Goal: Task Accomplishment & Management: Complete application form

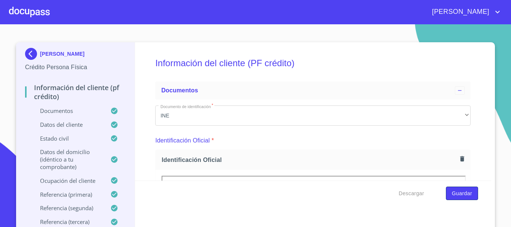
click at [462, 195] on span "Guardar" at bounding box center [462, 193] width 20 height 9
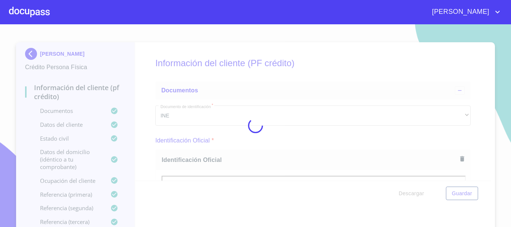
click at [30, 16] on div at bounding box center [29, 12] width 41 height 24
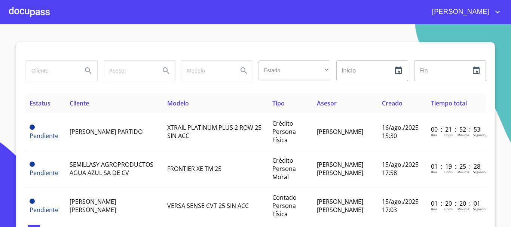
click at [29, 13] on div at bounding box center [29, 12] width 41 height 24
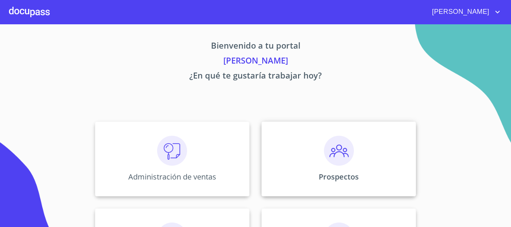
click at [331, 147] on img at bounding box center [339, 151] width 30 height 30
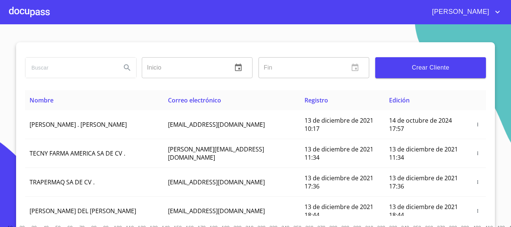
click at [408, 67] on span "Crear Cliente" at bounding box center [430, 67] width 99 height 10
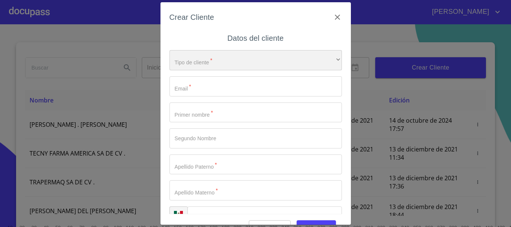
click at [213, 63] on div "​" at bounding box center [255, 60] width 172 height 20
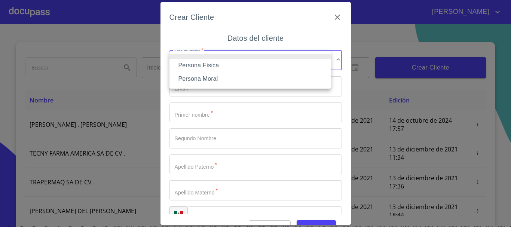
click at [218, 64] on li "Persona Física" at bounding box center [249, 65] width 161 height 13
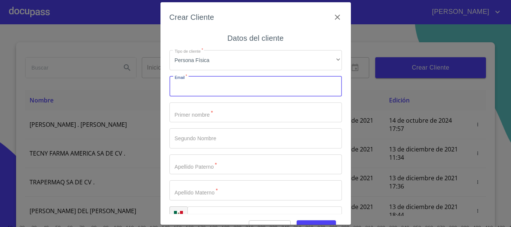
click at [215, 86] on input "Tipo de cliente   *" at bounding box center [255, 86] width 172 height 20
type input "[EMAIL_ADDRESS][DOMAIN_NAME]"
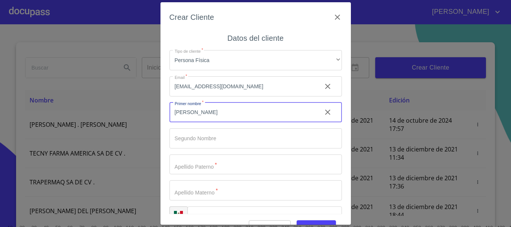
type input "[PERSON_NAME]"
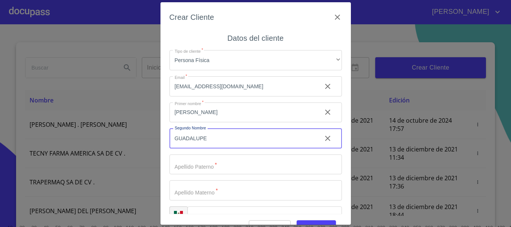
type input "GUADALUPE"
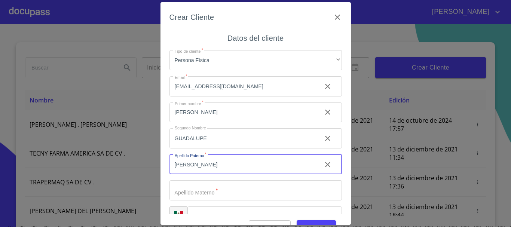
type input "[PERSON_NAME]"
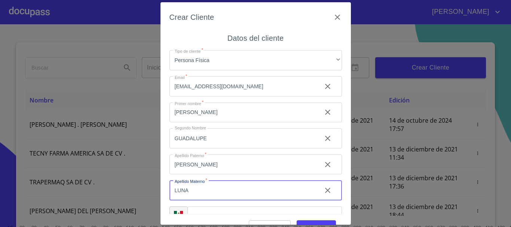
type input "LUNA"
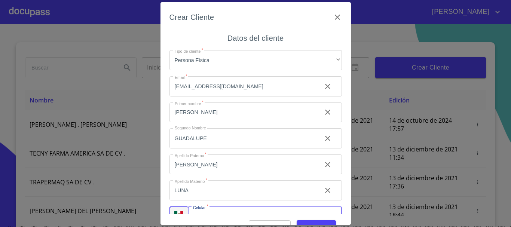
scroll to position [13, 0]
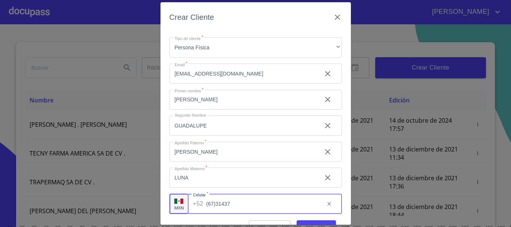
click at [258, 200] on input "(67)31437" at bounding box center [262, 204] width 112 height 20
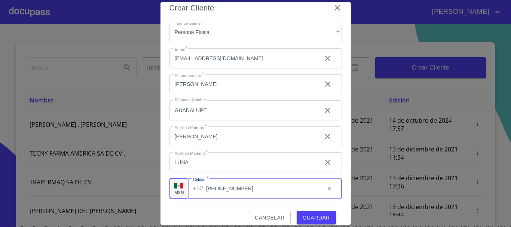
scroll to position [18, 0]
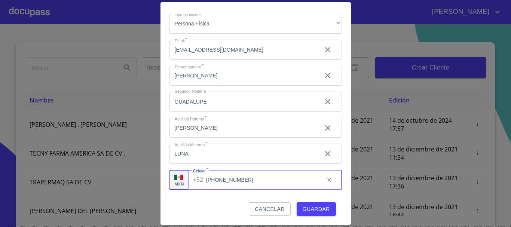
type input "[PHONE_NUMBER]"
click at [315, 209] on span "Guardar" at bounding box center [316, 209] width 27 height 9
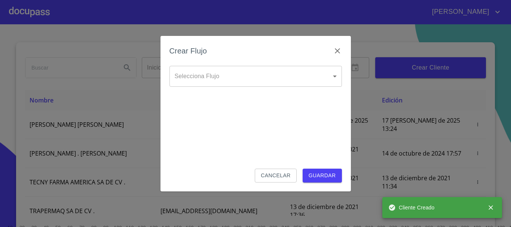
click at [210, 76] on body "[PERSON_NAME] ​ Fin ​ Crear Cliente Nombre Correo electrónico Registro Edición …" at bounding box center [255, 113] width 511 height 227
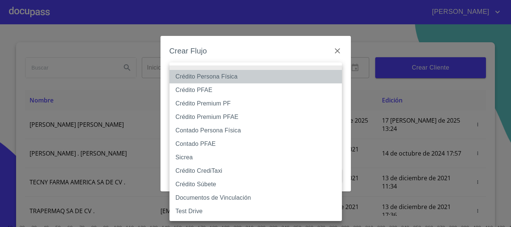
click at [211, 74] on li "Crédito Persona Física" at bounding box center [255, 76] width 172 height 13
type input "61b033e49b8c202ad5bb7912"
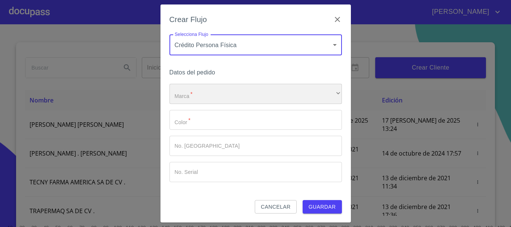
click at [197, 97] on div "​" at bounding box center [255, 94] width 172 height 20
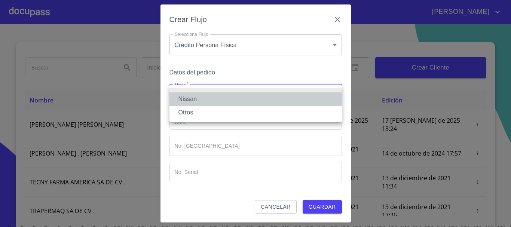
click at [195, 98] on li "Nissan" at bounding box center [255, 98] width 172 height 13
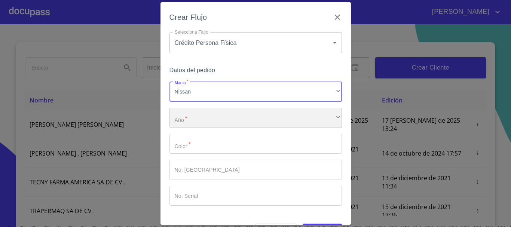
click at [195, 122] on div "​" at bounding box center [255, 118] width 172 height 20
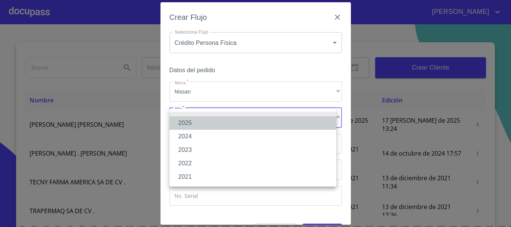
click at [196, 125] on li "2025" at bounding box center [252, 122] width 167 height 13
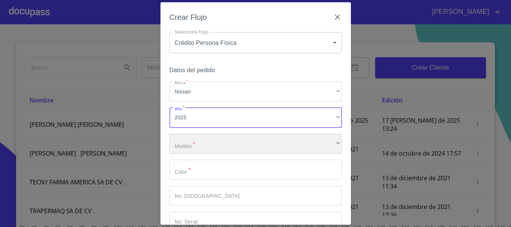
click at [202, 151] on div "​" at bounding box center [255, 144] width 172 height 20
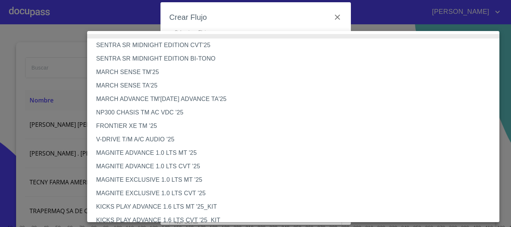
click at [171, 165] on li "MAGNITE ADVANCE 1.0 LTS CVT '25" at bounding box center [296, 166] width 418 height 13
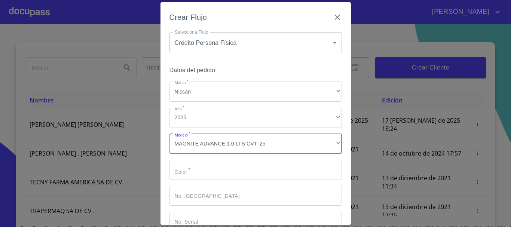
click at [188, 172] on input "Marca   *" at bounding box center [255, 170] width 172 height 20
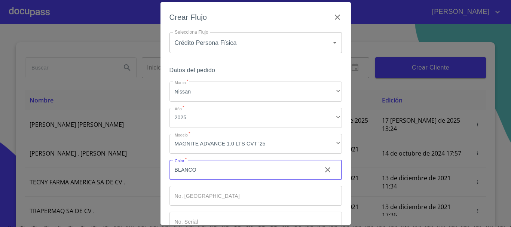
type input "BLANCO"
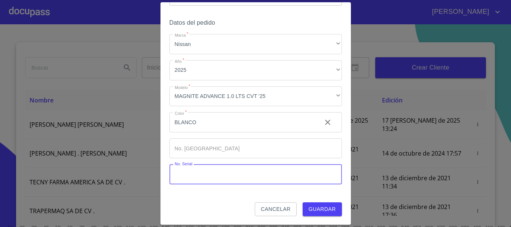
scroll to position [48, 0]
click at [315, 206] on span "Guardar" at bounding box center [322, 208] width 27 height 9
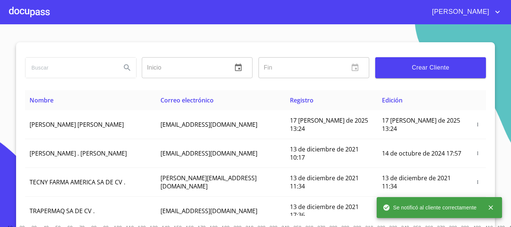
click at [30, 13] on div at bounding box center [29, 12] width 41 height 24
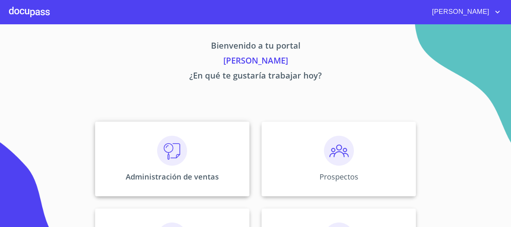
scroll to position [112, 0]
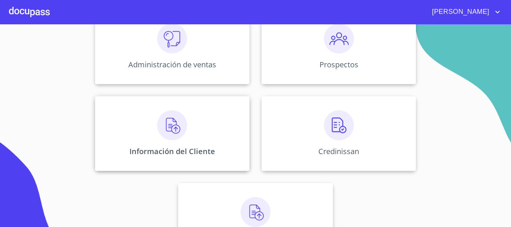
click at [179, 138] on img at bounding box center [172, 125] width 30 height 30
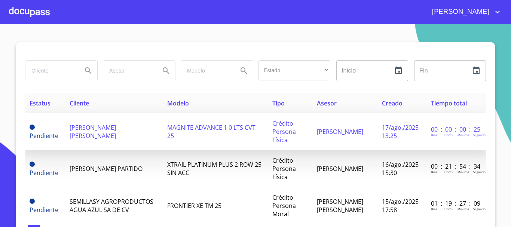
click at [110, 128] on span "[PERSON_NAME] [PERSON_NAME]" at bounding box center [93, 131] width 46 height 16
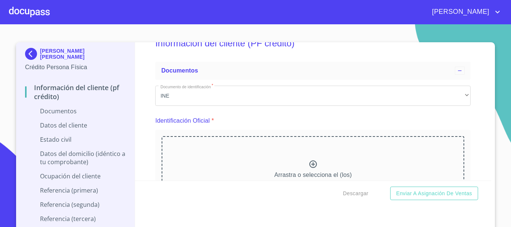
scroll to position [37, 0]
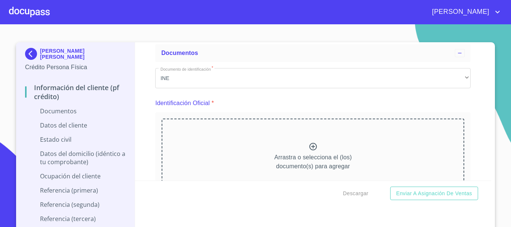
click at [309, 146] on icon at bounding box center [313, 146] width 9 height 9
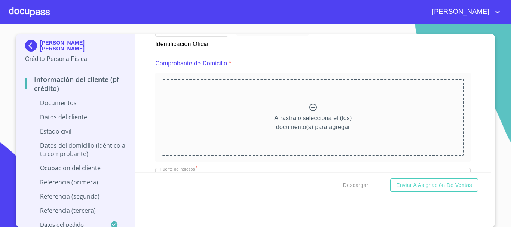
scroll to position [411, 0]
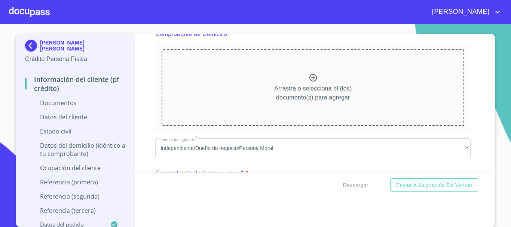
click at [309, 79] on icon at bounding box center [312, 77] width 7 height 7
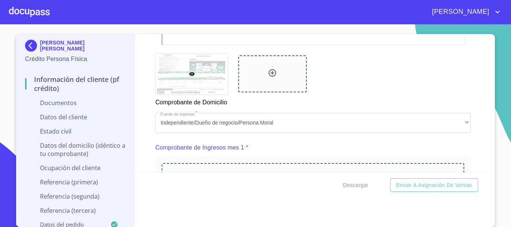
scroll to position [673, 0]
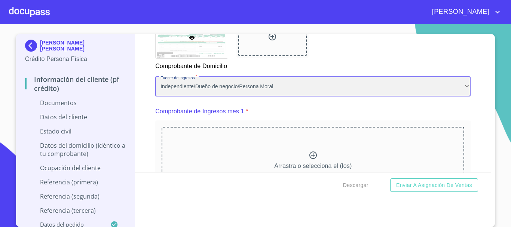
click at [261, 94] on div "Independiente/Dueño de negocio/Persona Moral" at bounding box center [312, 87] width 315 height 20
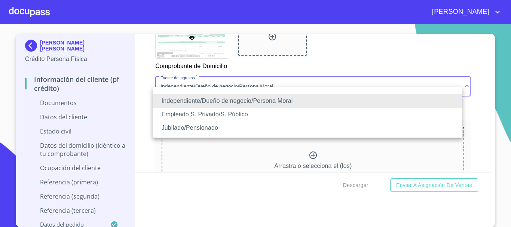
click at [194, 127] on li "Jubilado/Pensionado" at bounding box center [308, 127] width 310 height 13
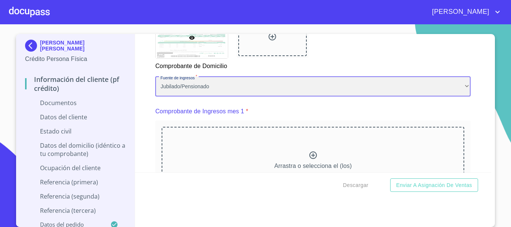
click at [188, 94] on div "Jubilado/Pensionado" at bounding box center [312, 87] width 315 height 20
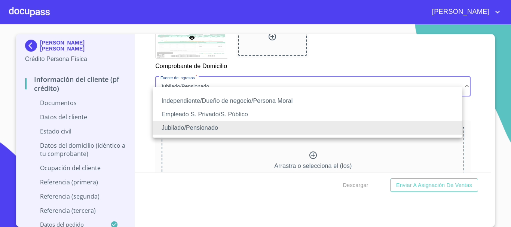
click at [183, 110] on li "Empleado S. Privado/S. Público" at bounding box center [308, 114] width 310 height 13
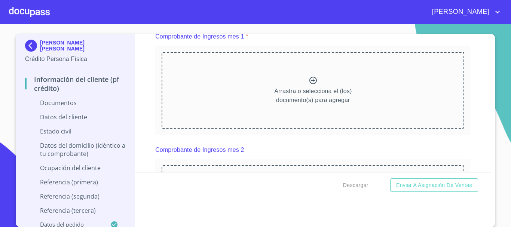
scroll to position [0, 0]
click at [309, 85] on icon at bounding box center [313, 80] width 9 height 9
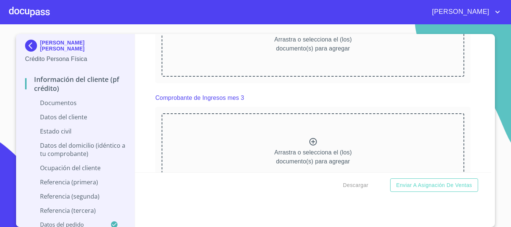
scroll to position [1085, 0]
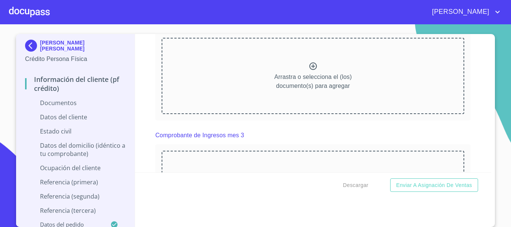
click at [309, 70] on icon at bounding box center [312, 65] width 7 height 7
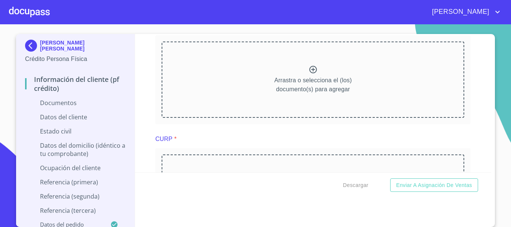
scroll to position [1347, 0]
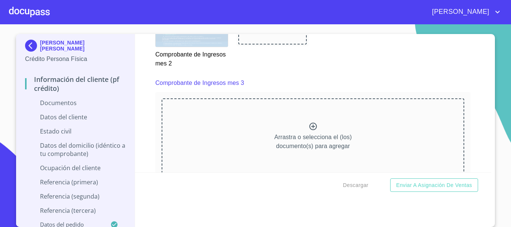
click at [309, 131] on icon at bounding box center [313, 126] width 9 height 9
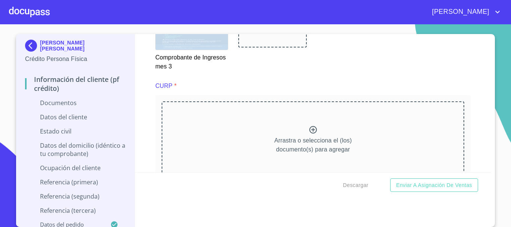
scroll to position [1683, 0]
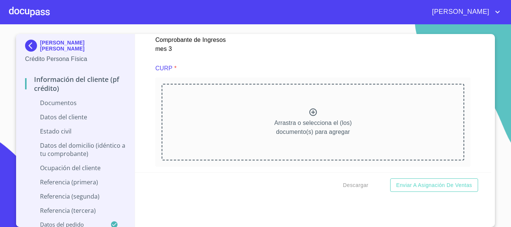
click at [309, 117] on icon at bounding box center [313, 112] width 9 height 9
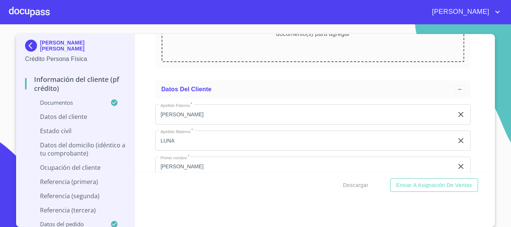
scroll to position [2207, 0]
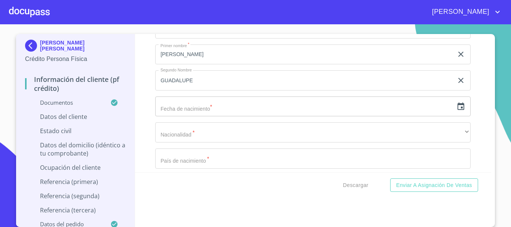
click at [456, 111] on icon "button" at bounding box center [460, 106] width 9 height 9
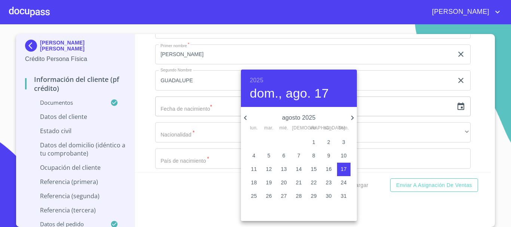
click at [253, 82] on h6 "2025" at bounding box center [256, 80] width 13 height 10
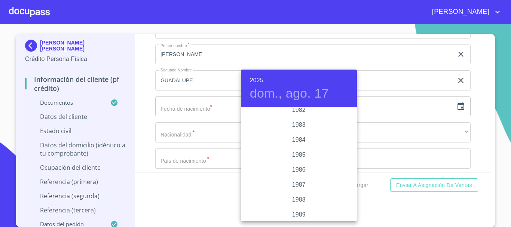
scroll to position [853, 0]
click at [308, 146] on div "1984" at bounding box center [299, 145] width 116 height 15
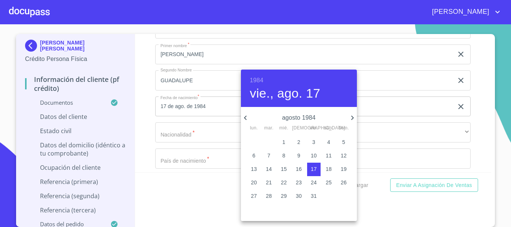
click at [352, 117] on icon "button" at bounding box center [352, 117] width 9 height 9
click at [244, 118] on icon "button" at bounding box center [245, 118] width 3 height 4
click at [281, 196] on p "31" at bounding box center [284, 195] width 6 height 7
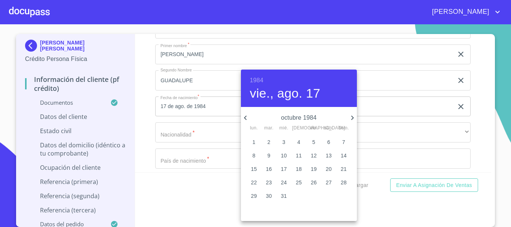
type input "31 de oct. de 1984"
click at [477, 99] on div at bounding box center [255, 113] width 511 height 227
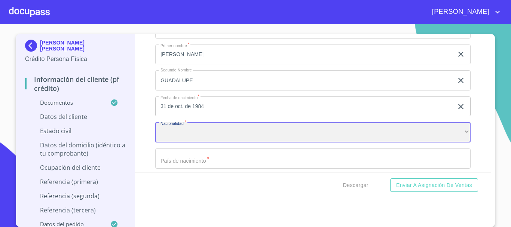
click at [210, 139] on div "​" at bounding box center [312, 132] width 315 height 20
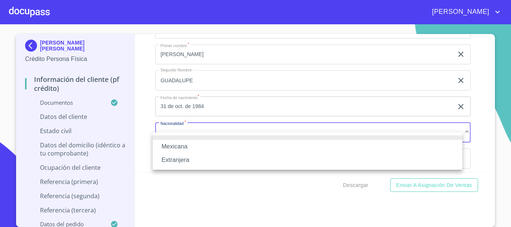
click at [186, 141] on li "Mexicana" at bounding box center [308, 146] width 310 height 13
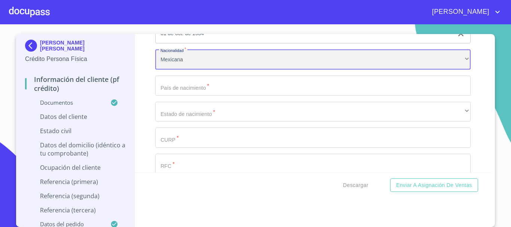
scroll to position [2282, 0]
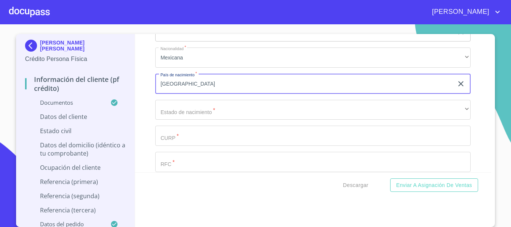
type input "[GEOGRAPHIC_DATA]"
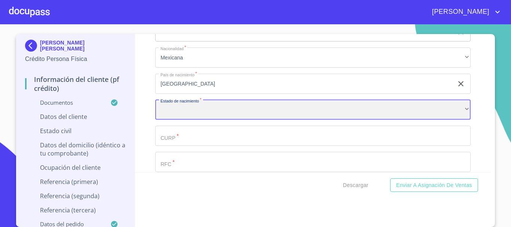
click at [184, 120] on div "​" at bounding box center [312, 110] width 315 height 20
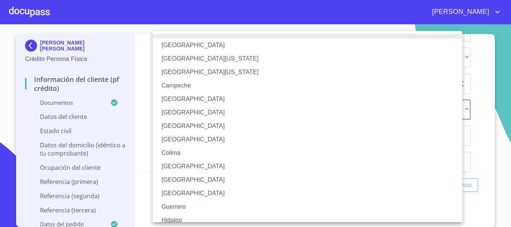
scroll to position [229, 0]
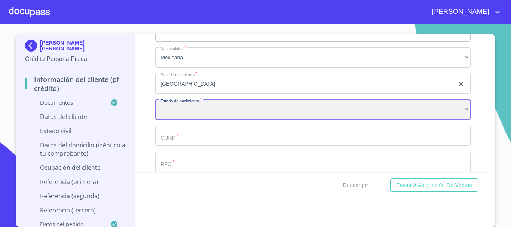
click at [190, 120] on div "​" at bounding box center [312, 110] width 315 height 20
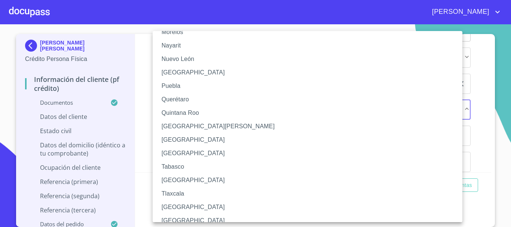
click at [199, 136] on li "[GEOGRAPHIC_DATA]" at bounding box center [310, 139] width 315 height 13
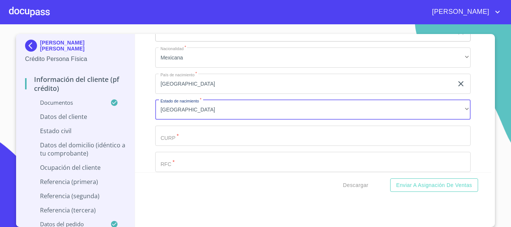
click at [475, 127] on div "Información del cliente (PF crédito) Documentos Documento de identificación   *…" at bounding box center [313, 103] width 356 height 138
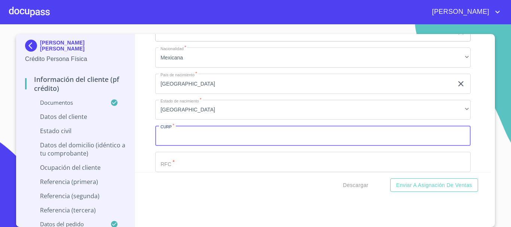
click at [233, 146] on input "Documento de identificación   *" at bounding box center [312, 136] width 315 height 20
type input "DULG841031MSLRND02"
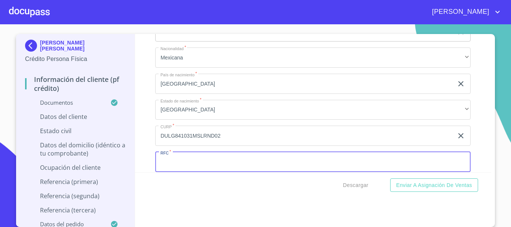
scroll to position [2290, 0]
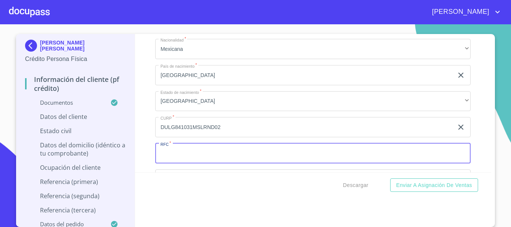
click at [216, 163] on input "Documento de identificación   *" at bounding box center [312, 153] width 315 height 20
type input "DULG841031LC6"
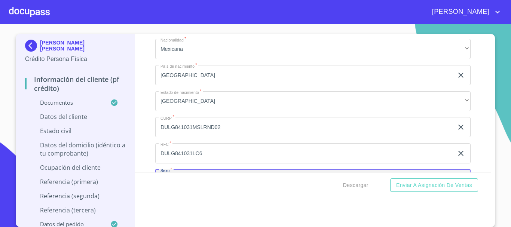
scroll to position [2376, 0]
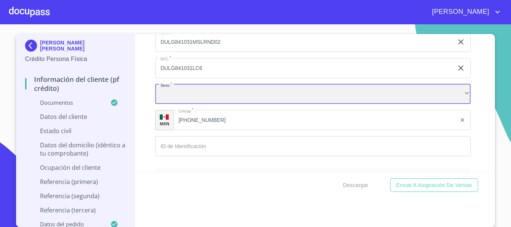
click at [197, 102] on div "​" at bounding box center [312, 94] width 315 height 20
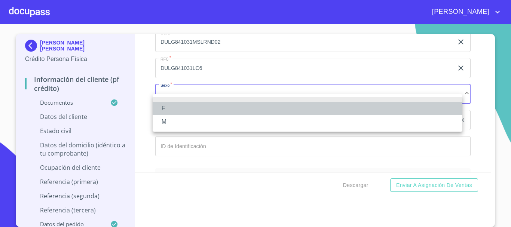
click at [186, 105] on li "F" at bounding box center [308, 108] width 310 height 13
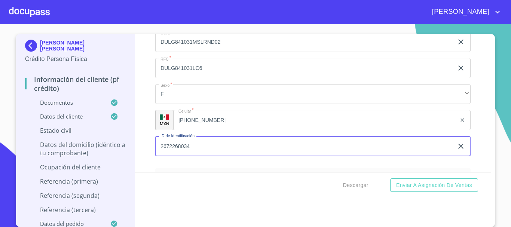
type input "2672268034"
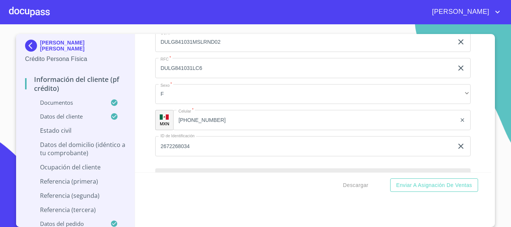
scroll to position [2459, 0]
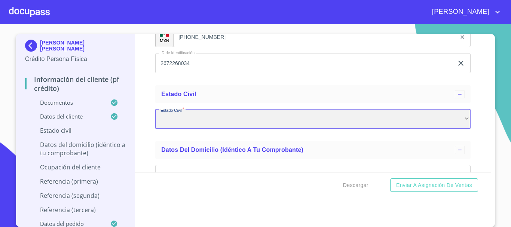
click at [192, 129] on div "​" at bounding box center [312, 119] width 315 height 20
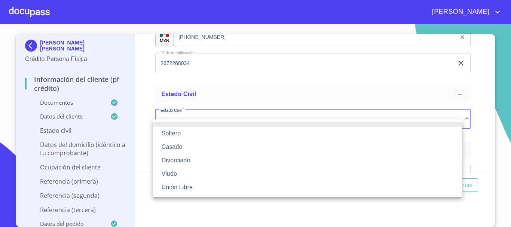
click at [191, 133] on li "Soltero" at bounding box center [308, 133] width 310 height 13
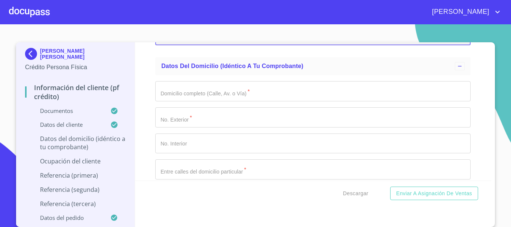
scroll to position [2533, 0]
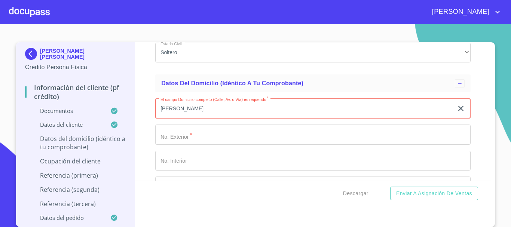
type input "[PERSON_NAME]"
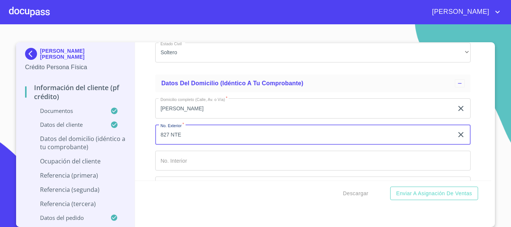
type input "827 NTE"
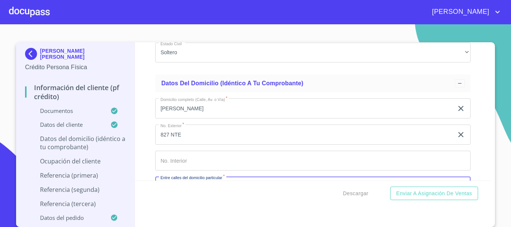
scroll to position [2618, 0]
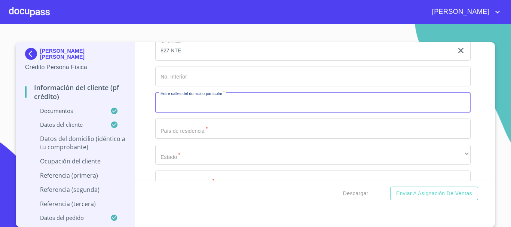
click at [174, 113] on input "Documento de identificación   *" at bounding box center [312, 102] width 315 height 20
type input "[PERSON_NAME] Y [PERSON_NAME] DE [PERSON_NAME]"
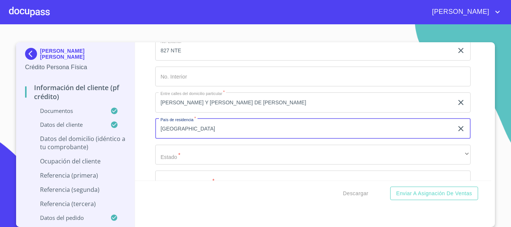
type input "[GEOGRAPHIC_DATA]"
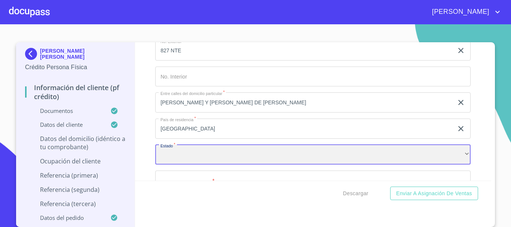
click at [192, 165] on div "​" at bounding box center [312, 155] width 315 height 20
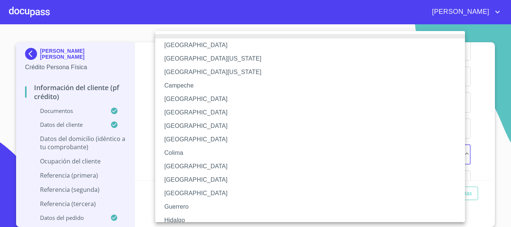
scroll to position [229, 0]
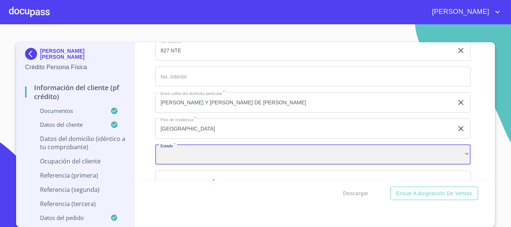
click at [174, 165] on div "​" at bounding box center [312, 155] width 315 height 20
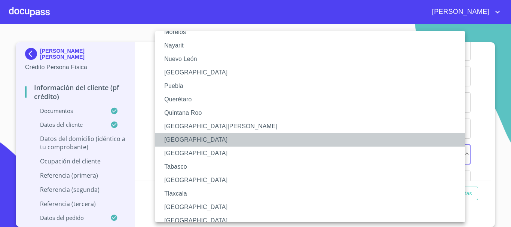
click at [183, 139] on li "[GEOGRAPHIC_DATA]" at bounding box center [312, 139] width 315 height 13
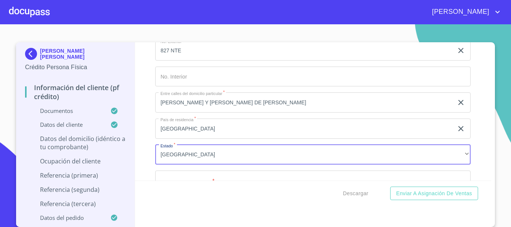
click at [468, 119] on div "Información del cliente (PF crédito) Documentos Documento de identificación   *…" at bounding box center [313, 111] width 356 height 138
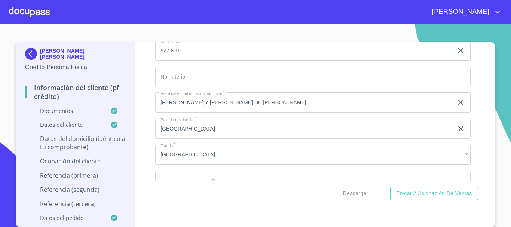
scroll to position [2730, 0]
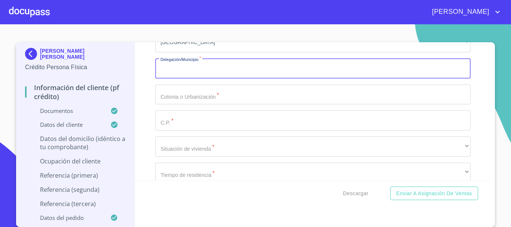
click at [214, 78] on input "Documento de identificación   *" at bounding box center [312, 68] width 315 height 20
type input "g"
type input "GUAMUCHIL"
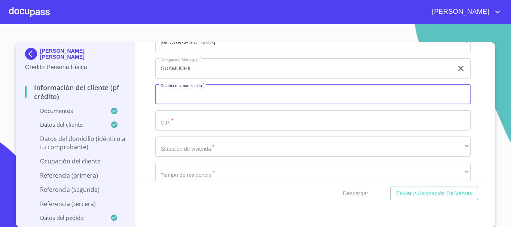
type input "A"
type input "[PERSON_NAME]"
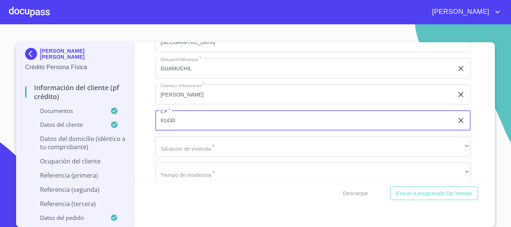
type input "81430"
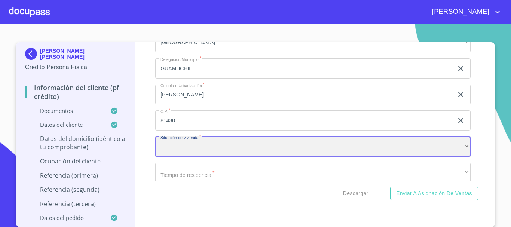
click at [203, 157] on div "​" at bounding box center [312, 147] width 315 height 20
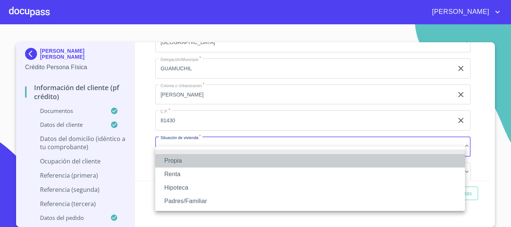
click at [191, 159] on li "Propia" at bounding box center [310, 160] width 310 height 13
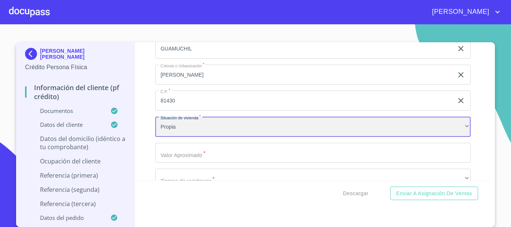
scroll to position [2767, 0]
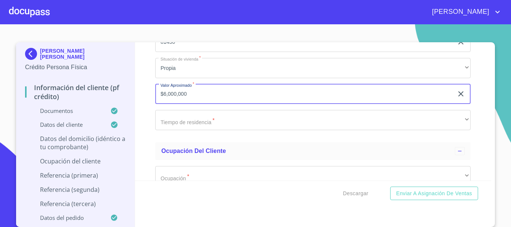
scroll to position [2842, 0]
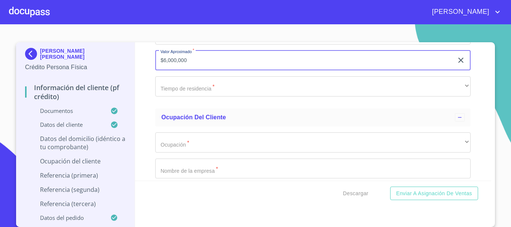
type input "$6,000,000"
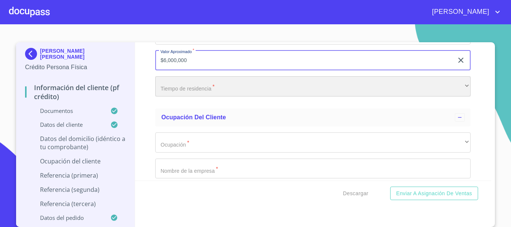
click at [218, 97] on div "​" at bounding box center [312, 86] width 315 height 20
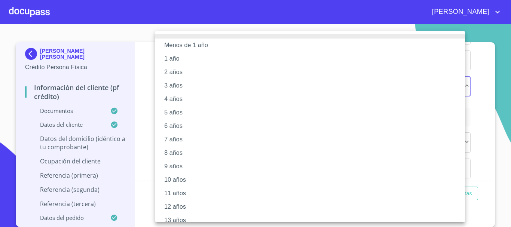
click at [188, 218] on li "13 años" at bounding box center [312, 220] width 315 height 13
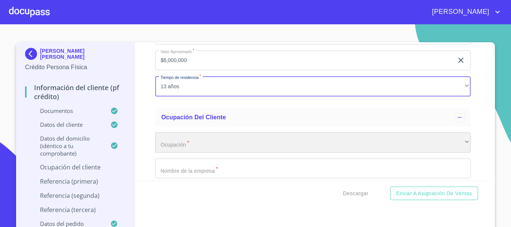
click at [171, 151] on div "​" at bounding box center [312, 142] width 315 height 20
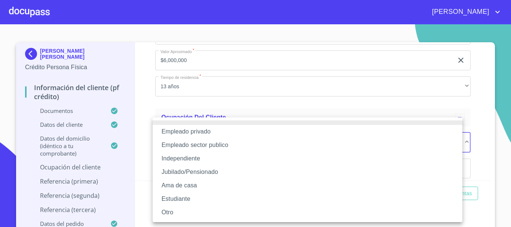
click at [196, 129] on li "Empleado privado" at bounding box center [308, 131] width 310 height 13
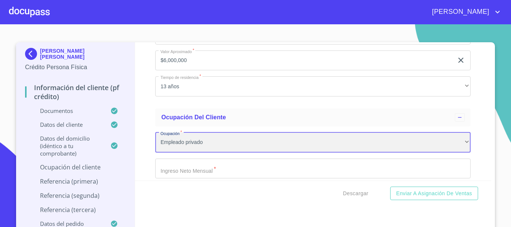
scroll to position [2879, 0]
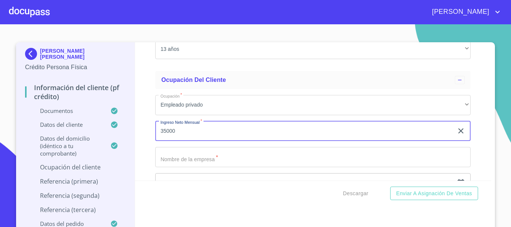
type input "35000"
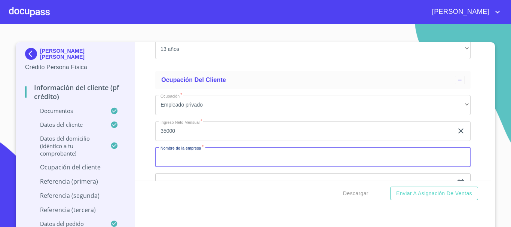
click at [189, 163] on input "Documento de identificación   *" at bounding box center [312, 157] width 315 height 20
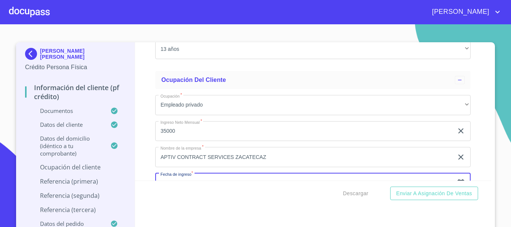
scroll to position [2960, 0]
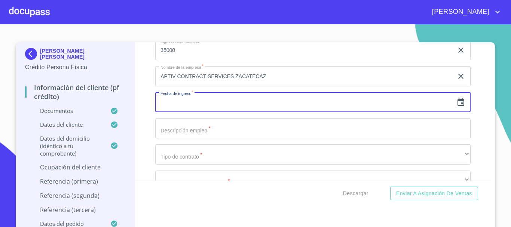
click at [456, 107] on icon "button" at bounding box center [460, 102] width 9 height 9
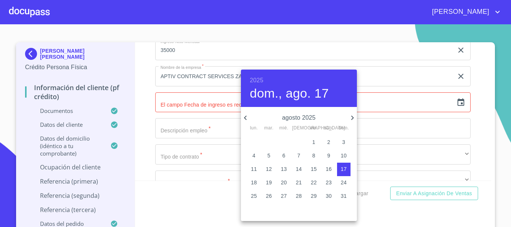
click at [215, 68] on div at bounding box center [255, 113] width 511 height 227
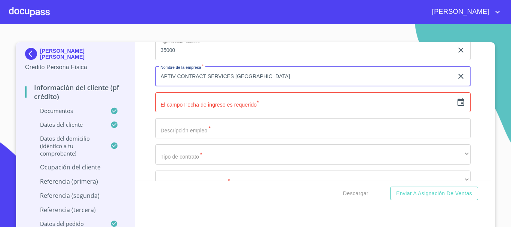
type input "APTIV CONTRACT SERVICES [GEOGRAPHIC_DATA]"
click at [223, 110] on input "text" at bounding box center [304, 102] width 298 height 20
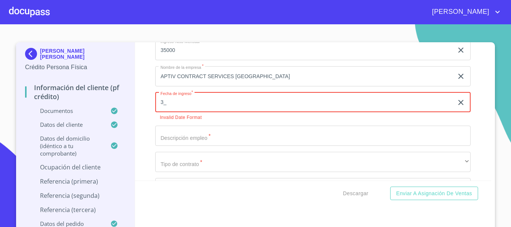
type input "3_"
click at [458, 105] on icon "button" at bounding box center [460, 102] width 5 height 5
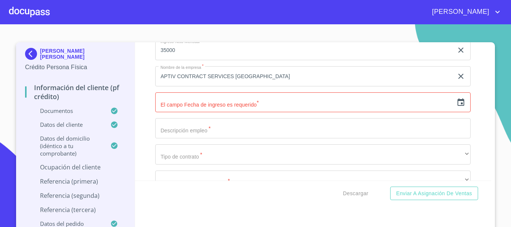
click at [457, 106] on icon "button" at bounding box center [460, 101] width 7 height 7
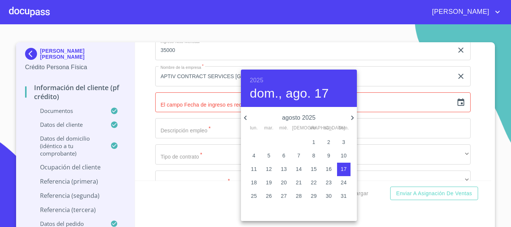
click at [257, 81] on h6 "2025" at bounding box center [256, 80] width 13 height 10
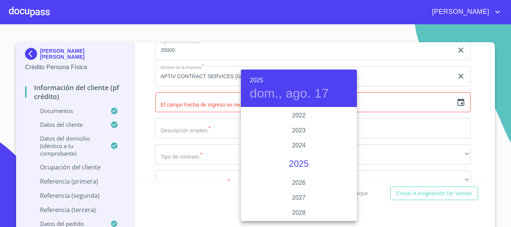
scroll to position [1264, 0]
click at [296, 200] on div "2015" at bounding box center [299, 197] width 116 height 15
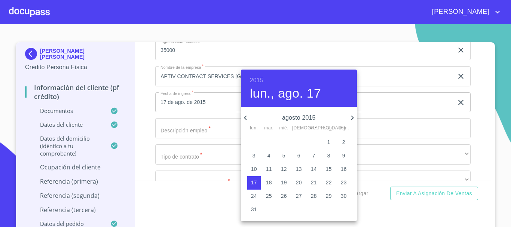
click at [254, 158] on p "3" at bounding box center [253, 155] width 3 height 7
type input "3 de ago. de 2015"
click at [471, 120] on div at bounding box center [255, 113] width 511 height 227
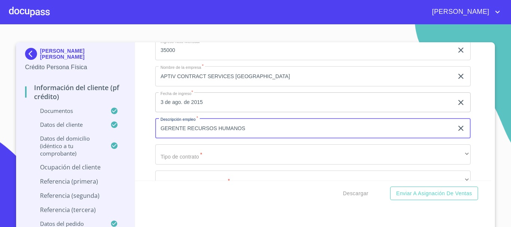
type input "GERENTE RECURSOS HUMANOS"
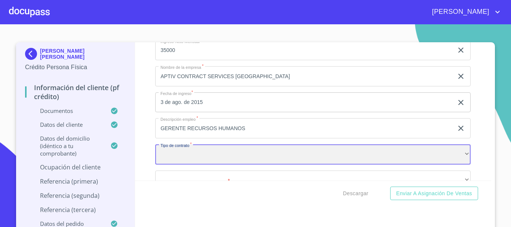
click at [265, 165] on div "​" at bounding box center [312, 154] width 315 height 20
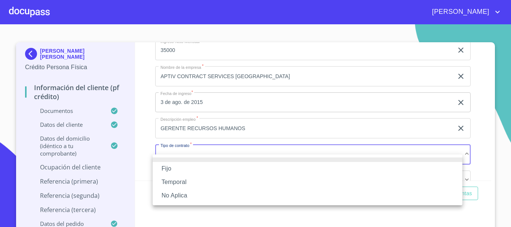
click at [180, 172] on li "Fijo" at bounding box center [308, 168] width 310 height 13
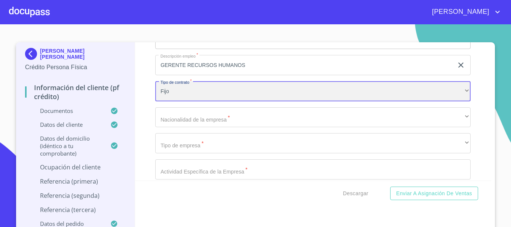
scroll to position [3035, 0]
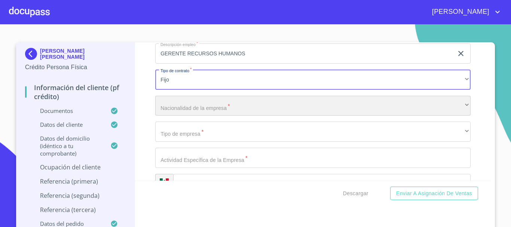
click at [177, 113] on div "​" at bounding box center [312, 106] width 315 height 20
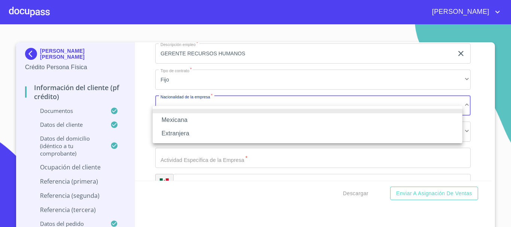
click at [186, 131] on li "Extranjera" at bounding box center [308, 133] width 310 height 13
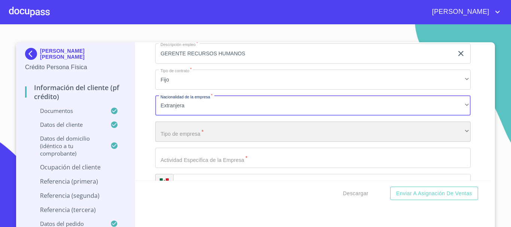
click at [193, 142] on div "​" at bounding box center [312, 132] width 315 height 20
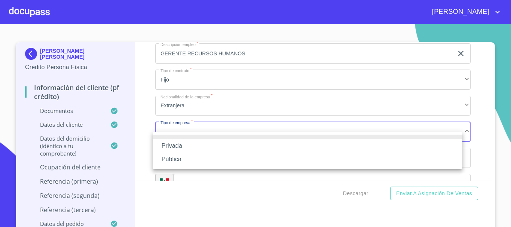
click at [181, 159] on li "Pública" at bounding box center [308, 159] width 310 height 13
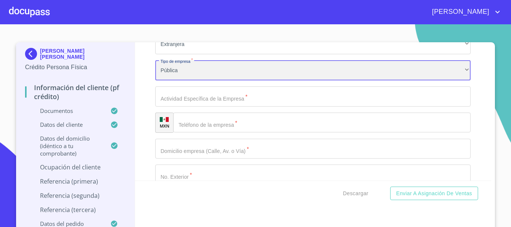
scroll to position [3110, 0]
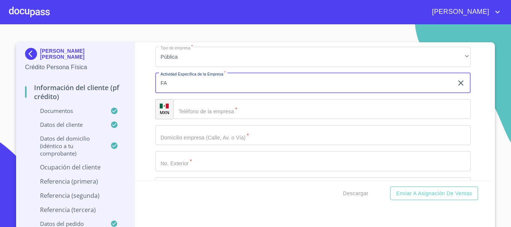
type input "F"
type input "PRODUCCION DE ARNESES AUTOMOTRICES"
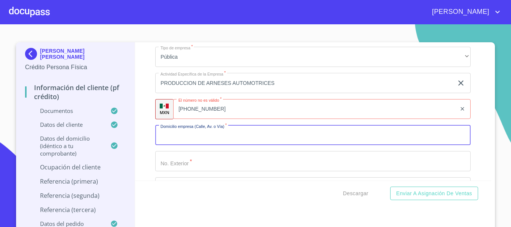
click at [192, 144] on input "Documento de identificación   *" at bounding box center [312, 135] width 315 height 20
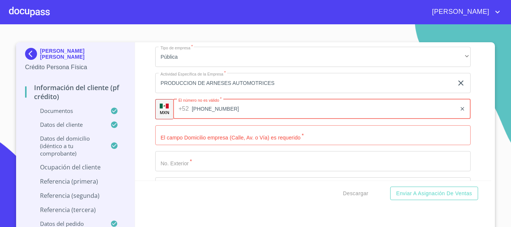
click at [205, 117] on input "[PHONE_NUMBER]" at bounding box center [324, 109] width 265 height 20
click at [230, 146] on input "Documento de identificación   *" at bounding box center [312, 135] width 315 height 20
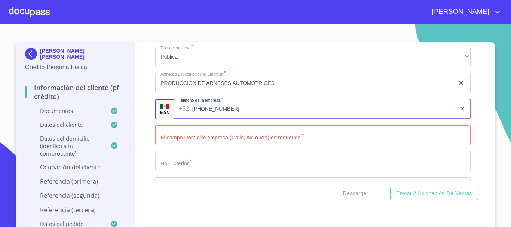
click at [224, 118] on input "[PHONE_NUMBER]" at bounding box center [324, 109] width 264 height 20
drag, startPoint x: 227, startPoint y: 118, endPoint x: 186, endPoint y: 116, distance: 41.2
click at [186, 116] on div "[PHONE_NUMBER] ​" at bounding box center [322, 109] width 297 height 20
type input "[PHONE_NUMBER]"
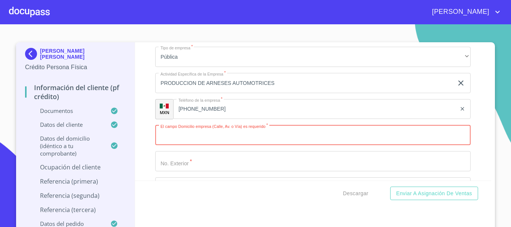
click at [197, 145] on input "Documento de identificación   *" at bounding box center [312, 135] width 315 height 20
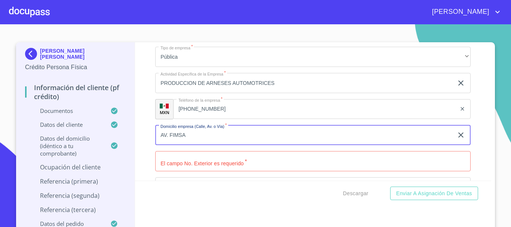
click at [177, 145] on input "AV. FIMSA" at bounding box center [304, 135] width 298 height 20
type input "AV. [GEOGRAPHIC_DATA]"
click at [197, 171] on input "Documento de identificación   *" at bounding box center [312, 161] width 315 height 20
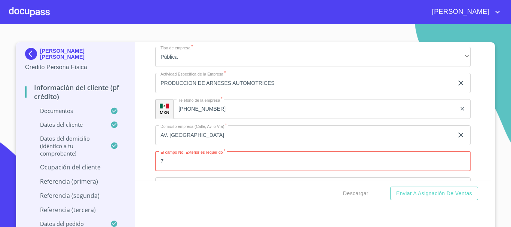
type input "7"
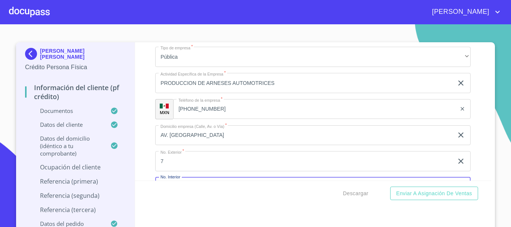
scroll to position [3195, 0]
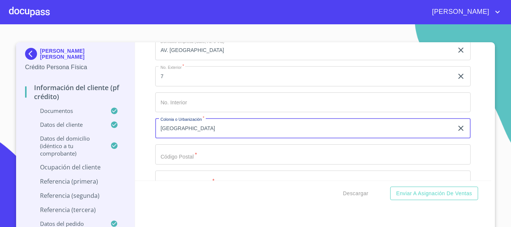
type input "[GEOGRAPHIC_DATA]"
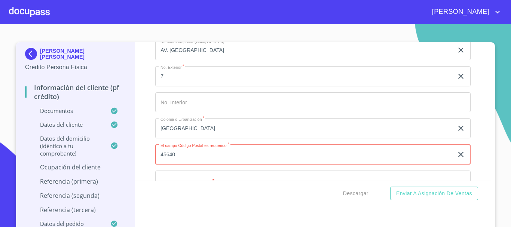
type input "45640"
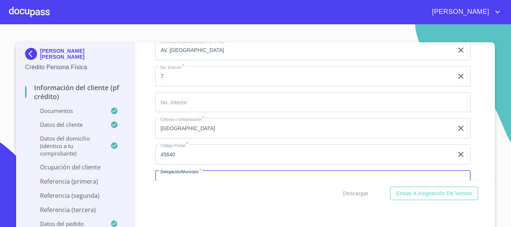
scroll to position [3214, 0]
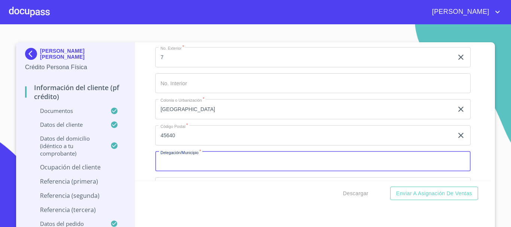
click at [208, 168] on input "Documento de identificación   *" at bounding box center [312, 161] width 315 height 20
type input "EL"
click at [456, 166] on icon "clear input" at bounding box center [460, 161] width 9 height 9
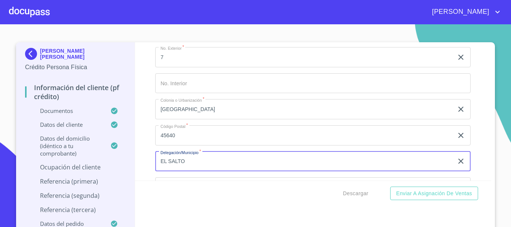
type input "EL SALTO"
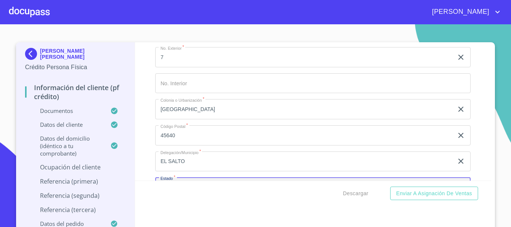
scroll to position [3299, 0]
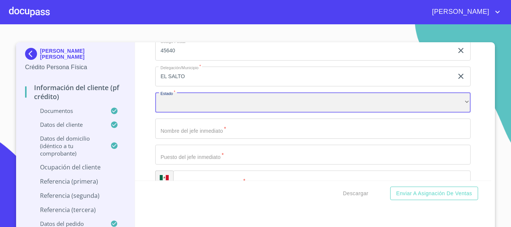
click at [193, 107] on div "​" at bounding box center [312, 102] width 315 height 20
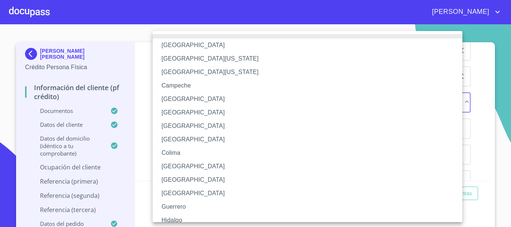
scroll to position [75, 0]
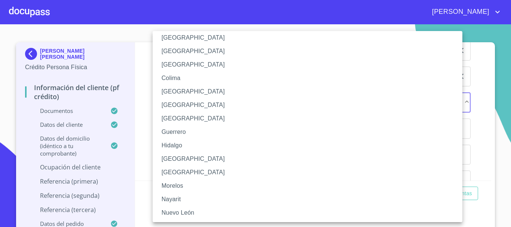
click at [169, 155] on li "[GEOGRAPHIC_DATA]" at bounding box center [310, 158] width 315 height 13
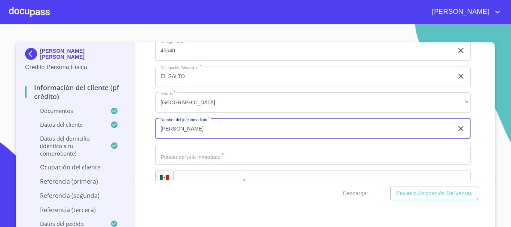
type input "[PERSON_NAME]"
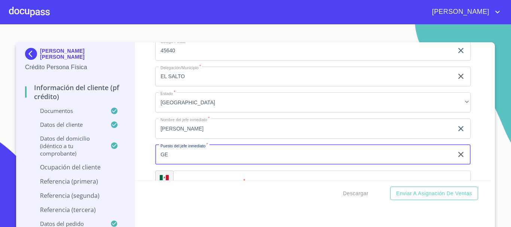
type input "G"
type input "LIDER REGIONAL DE RECURSOS HUMANOS"
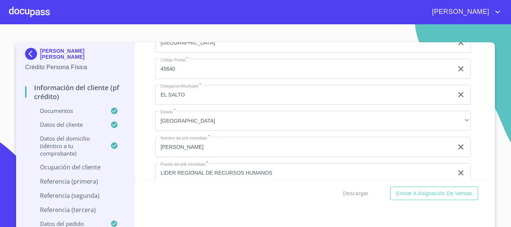
scroll to position [3355, 0]
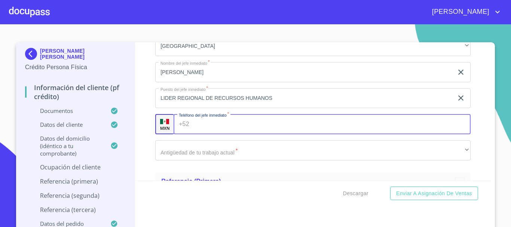
click at [235, 134] on input "Documento de identificación   *" at bounding box center [331, 124] width 279 height 20
type input "[PHONE_NUMBER]"
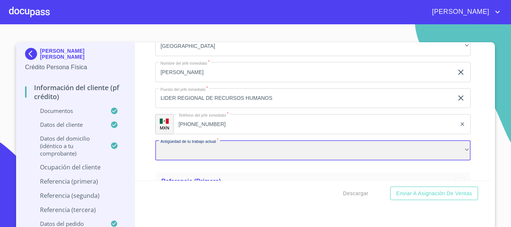
click at [163, 160] on div "​" at bounding box center [312, 150] width 315 height 20
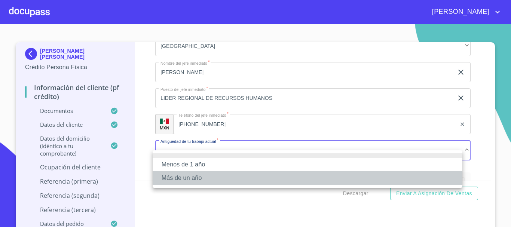
click at [170, 177] on li "Más de un año" at bounding box center [308, 177] width 310 height 13
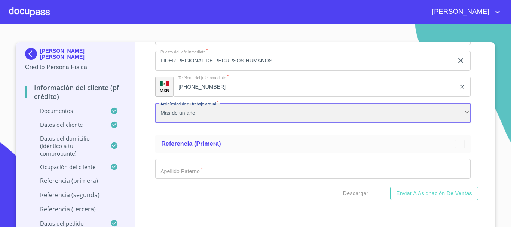
scroll to position [3467, 0]
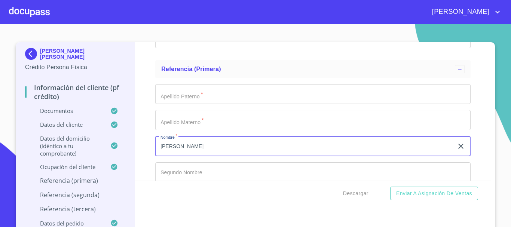
type input "[PERSON_NAME]"
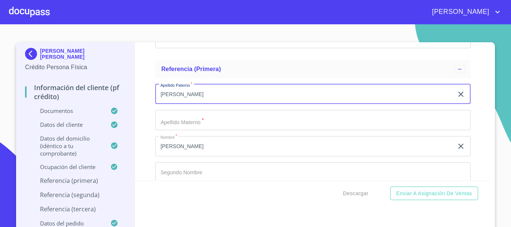
type input "[PERSON_NAME]"
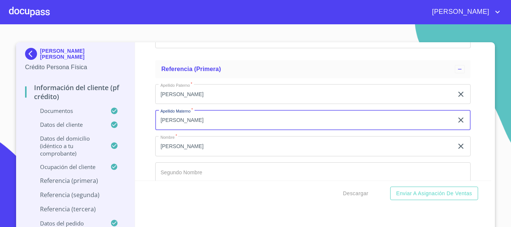
type input "[PERSON_NAME]"
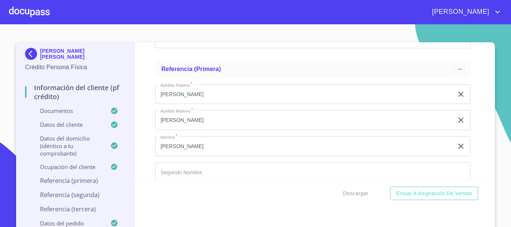
scroll to position [3563, 0]
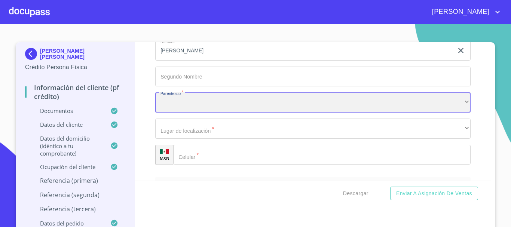
click at [189, 112] on div "​" at bounding box center [312, 102] width 315 height 20
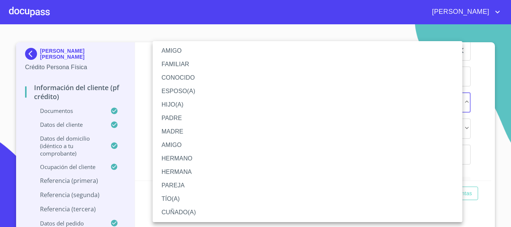
click at [192, 52] on li "AMIGO" at bounding box center [308, 50] width 310 height 13
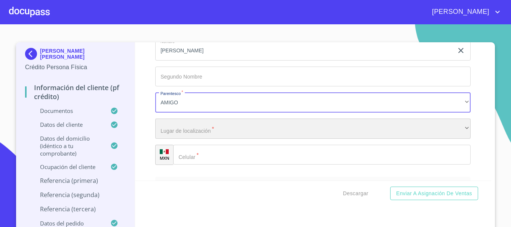
click at [187, 137] on div "​" at bounding box center [312, 129] width 315 height 20
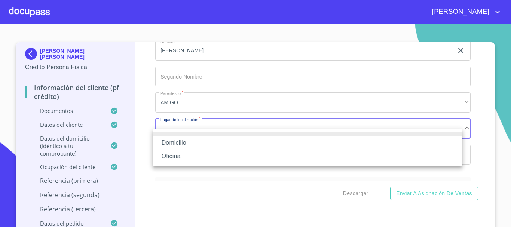
click at [187, 141] on li "Domicilio" at bounding box center [308, 142] width 310 height 13
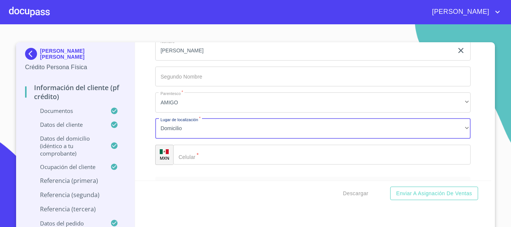
click at [206, 163] on div "Domicilio Oficina" at bounding box center [255, 113] width 511 height 227
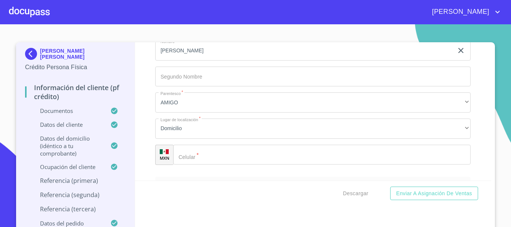
click at [206, 163] on input "Documento de identificación   *" at bounding box center [321, 155] width 297 height 20
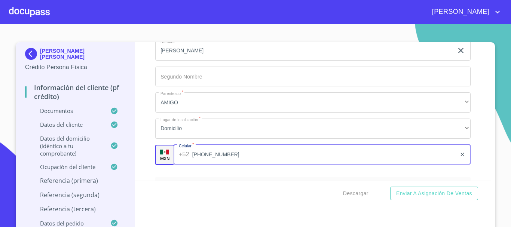
type input "[PHONE_NUMBER]"
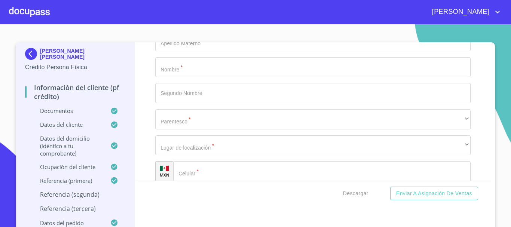
scroll to position [3684, 0]
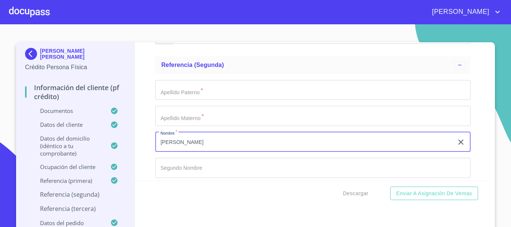
type input "[PERSON_NAME]"
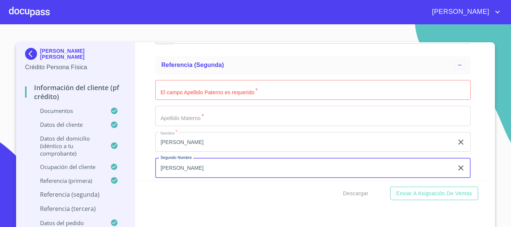
type input "[PERSON_NAME]"
click at [178, 100] on input "Documento de identificación   *" at bounding box center [312, 90] width 315 height 20
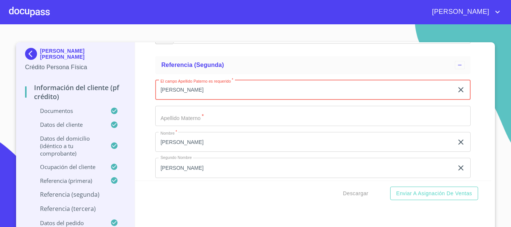
type input "[PERSON_NAME]"
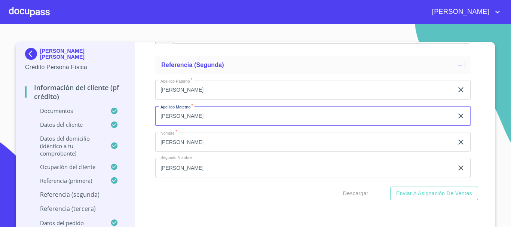
type input "[PERSON_NAME]"
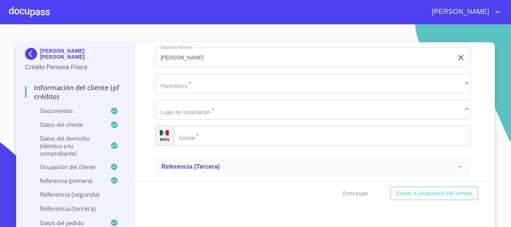
scroll to position [3796, 0]
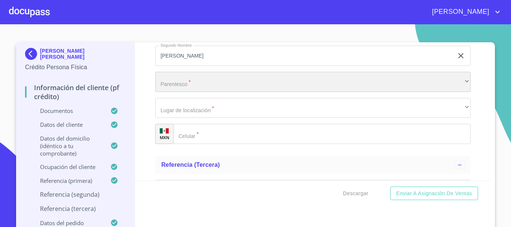
click at [176, 91] on div "​" at bounding box center [312, 82] width 315 height 20
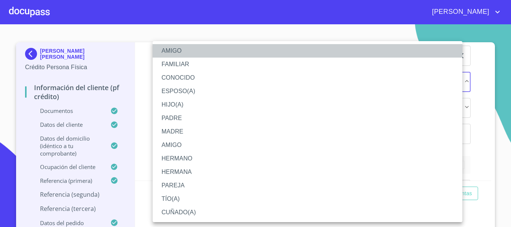
click at [193, 49] on li "AMIGO" at bounding box center [308, 50] width 310 height 13
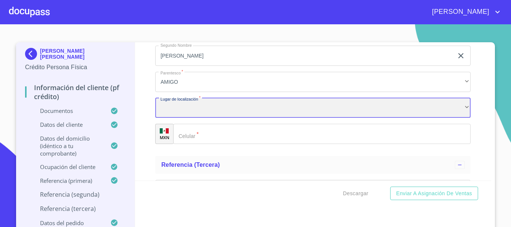
click at [192, 118] on div "​" at bounding box center [312, 108] width 315 height 20
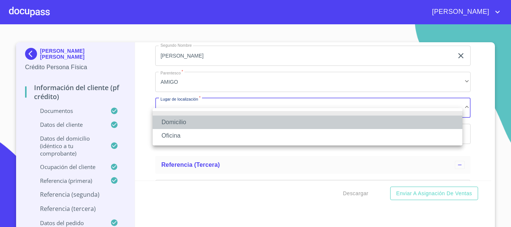
click at [193, 123] on li "Domicilio" at bounding box center [308, 122] width 310 height 13
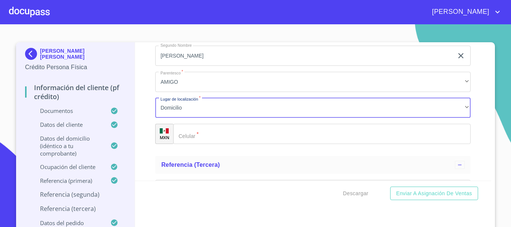
click at [190, 142] on input "Documento de identificación   *" at bounding box center [321, 134] width 297 height 20
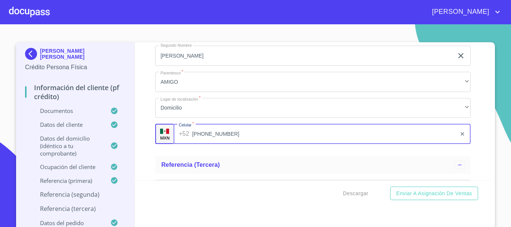
type input "[PHONE_NUMBER]"
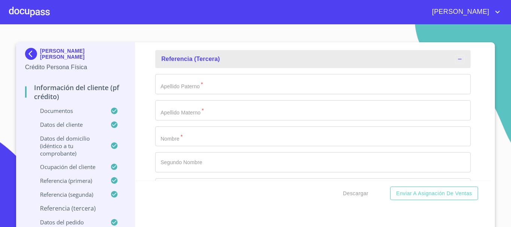
scroll to position [3911, 0]
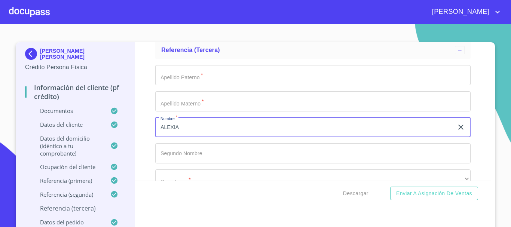
type input "ALEXIA"
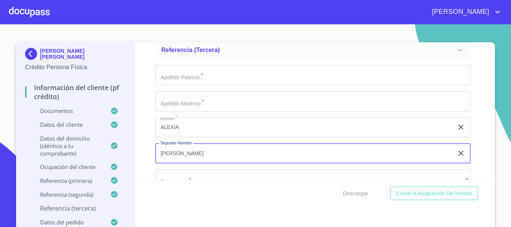
type input "[PERSON_NAME]"
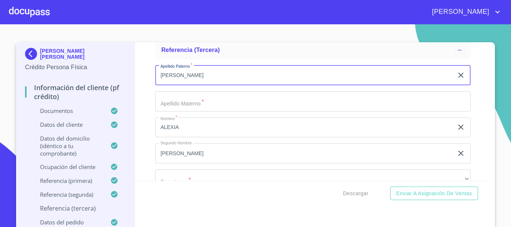
type input "[PERSON_NAME]"
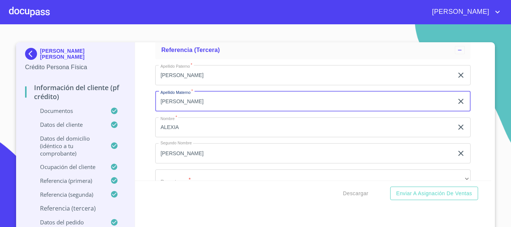
type input "[PERSON_NAME]"
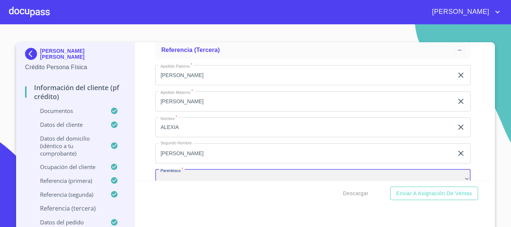
scroll to position [3929, 0]
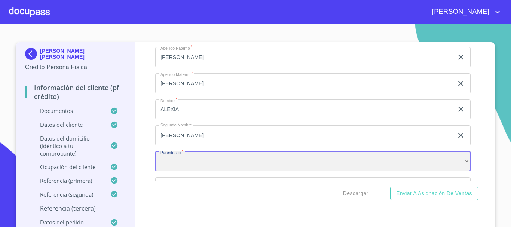
click at [189, 172] on div "​" at bounding box center [312, 161] width 315 height 20
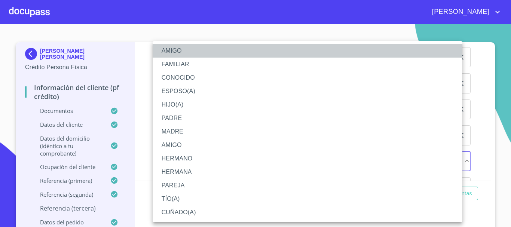
click at [187, 51] on li "AMIGO" at bounding box center [308, 50] width 310 height 13
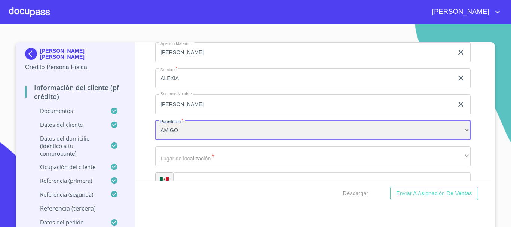
scroll to position [4004, 0]
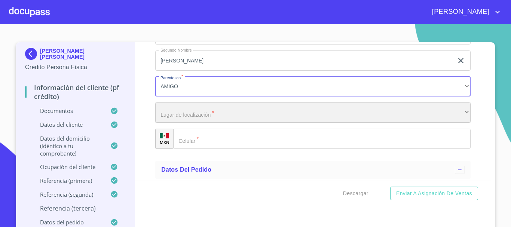
click at [209, 121] on div "​" at bounding box center [312, 112] width 315 height 20
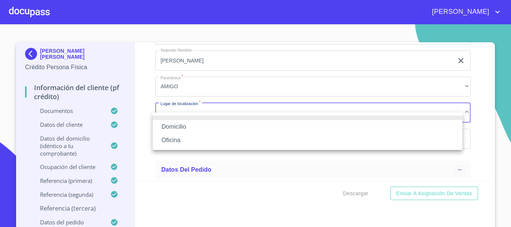
click at [186, 126] on li "Domicilio" at bounding box center [308, 126] width 310 height 13
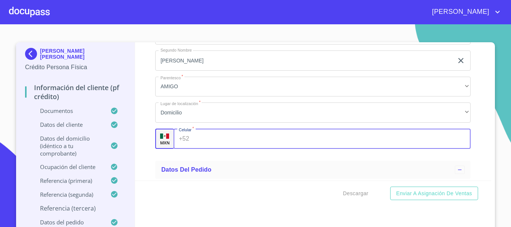
click at [201, 147] on input "Documento de identificación   *" at bounding box center [331, 139] width 279 height 20
type input "[PHONE_NUMBER]"
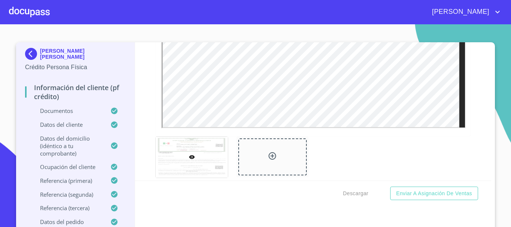
scroll to position [1981, 0]
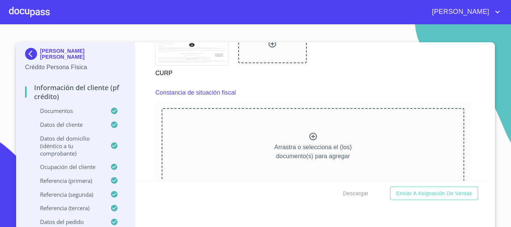
click at [309, 141] on icon at bounding box center [313, 136] width 9 height 9
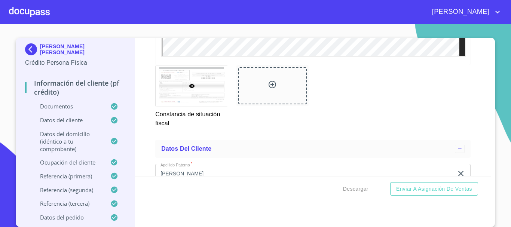
scroll to position [2280, 0]
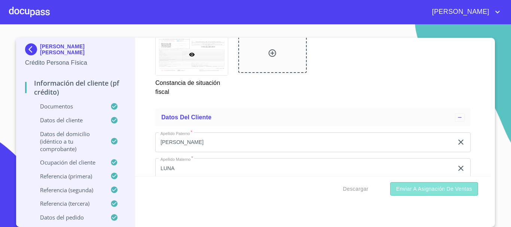
click at [431, 192] on span "Enviar a Asignación de Ventas" at bounding box center [434, 188] width 76 height 9
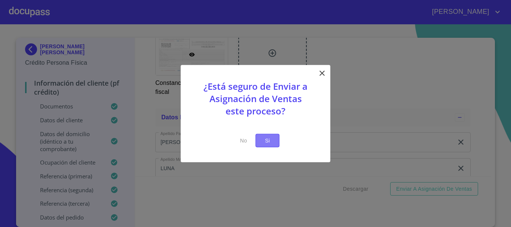
click at [276, 144] on button "Si" at bounding box center [267, 141] width 24 height 14
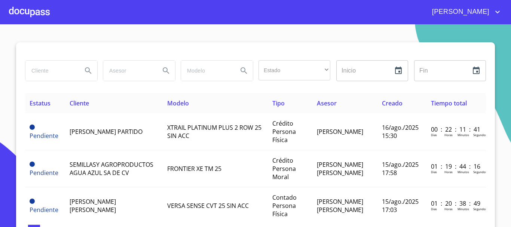
click at [44, 70] on input "search" at bounding box center [50, 71] width 51 height 20
type input "[PERSON_NAME]"
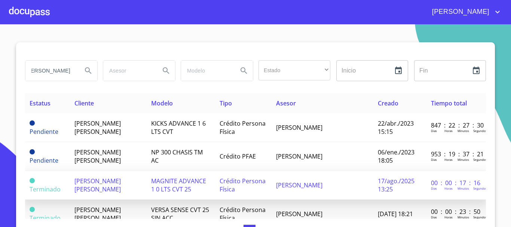
click at [91, 179] on span "[PERSON_NAME] [PERSON_NAME]" at bounding box center [97, 185] width 46 height 16
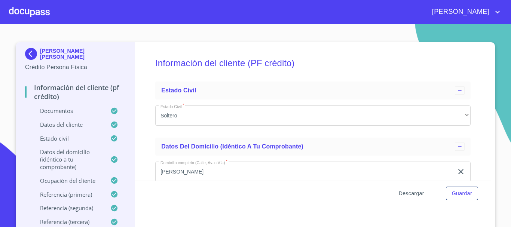
click at [411, 195] on span "Descargar" at bounding box center [411, 193] width 25 height 9
